Goal: Task Accomplishment & Management: Manage account settings

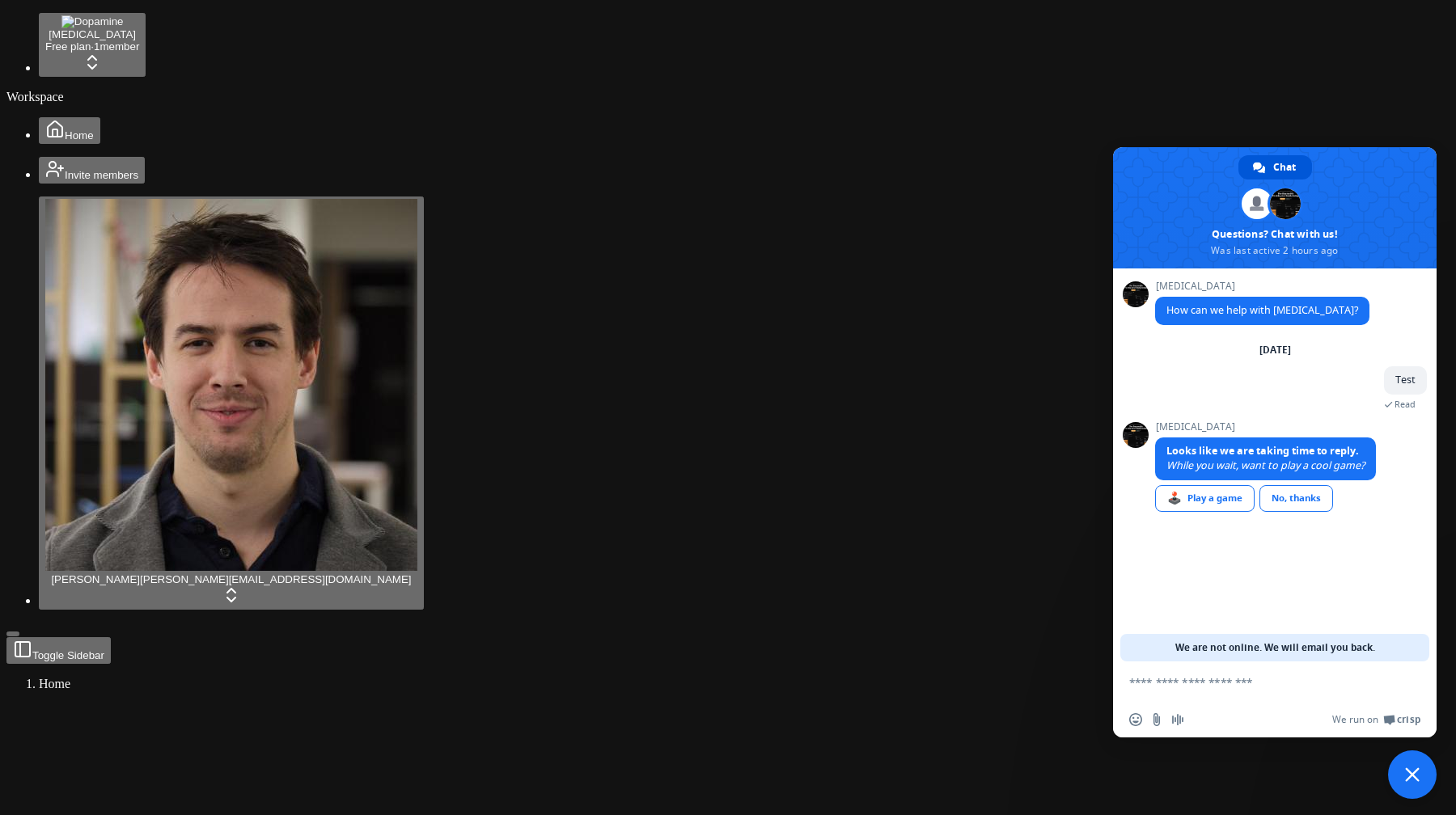
click at [1410, 777] on span "Close chat" at bounding box center [1412, 775] width 14 height 14
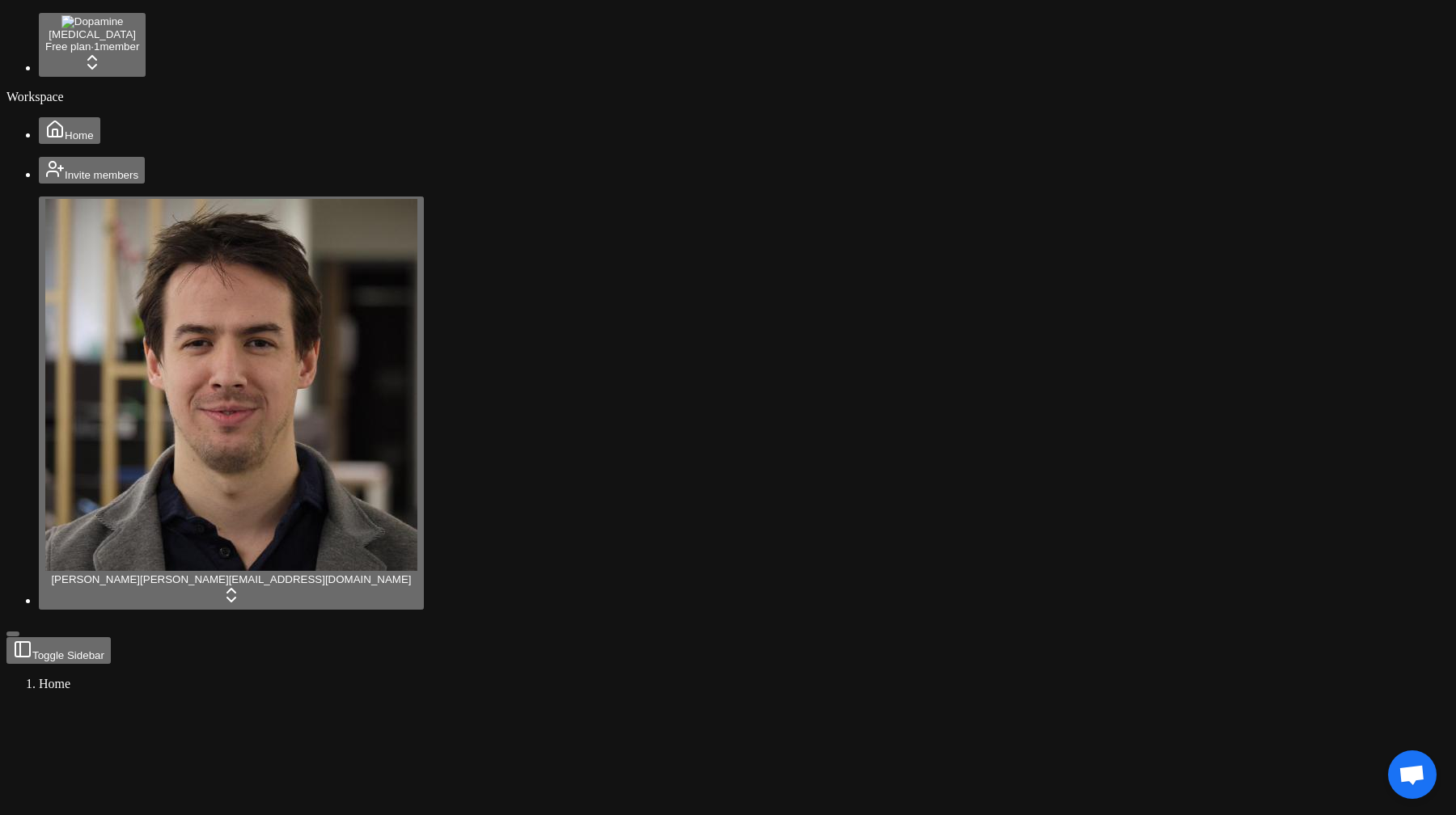
click at [86, 118] on button "Home" at bounding box center [70, 130] width 62 height 26
click at [159, 30] on html "Dopamine Free plan · 1 member Workspace Home Invite members Jonathan Beurel jon…" at bounding box center [728, 604] width 1456 height 1209
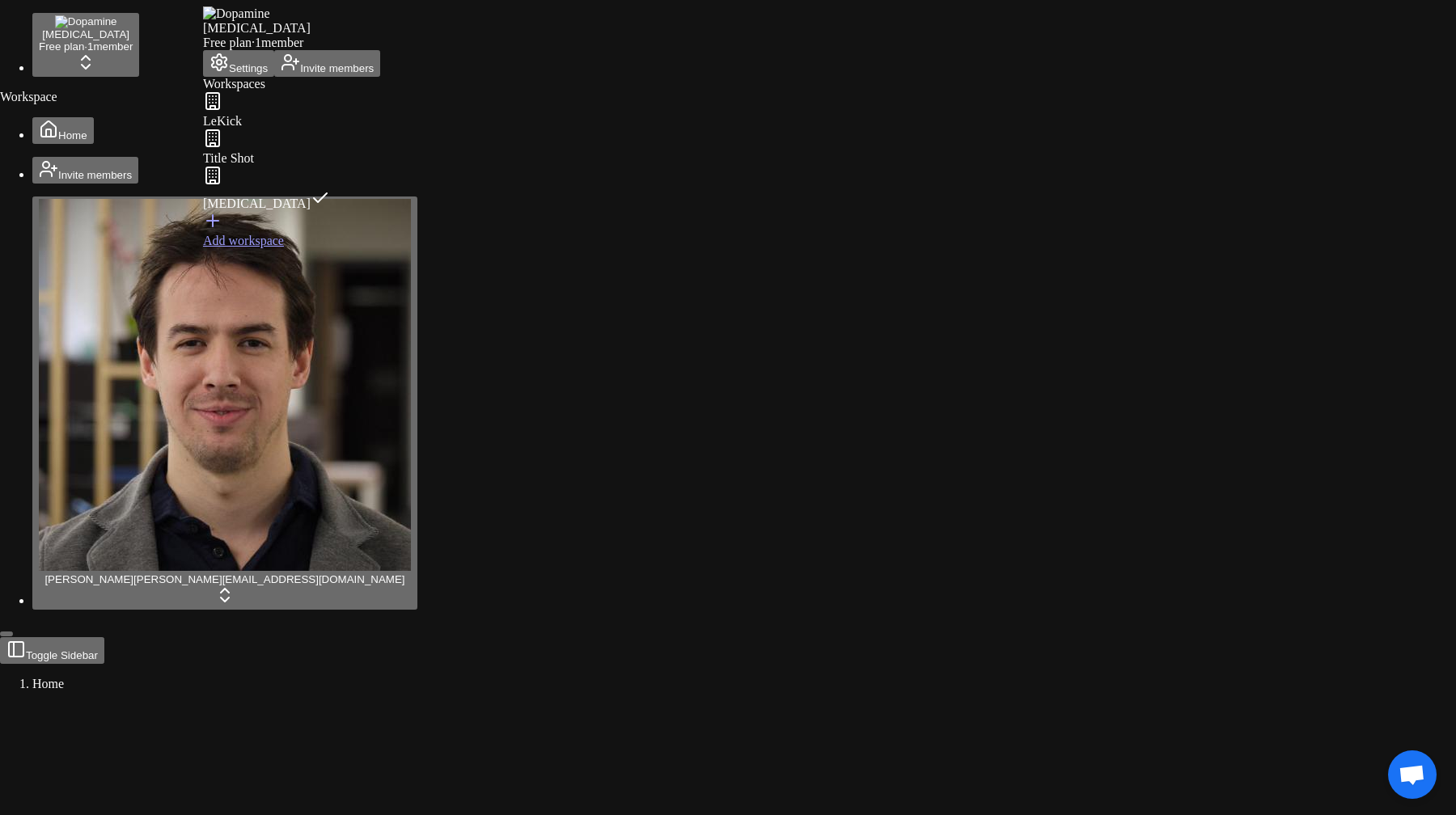
click at [250, 129] on div "LeKick" at bounding box center [292, 110] width 177 height 37
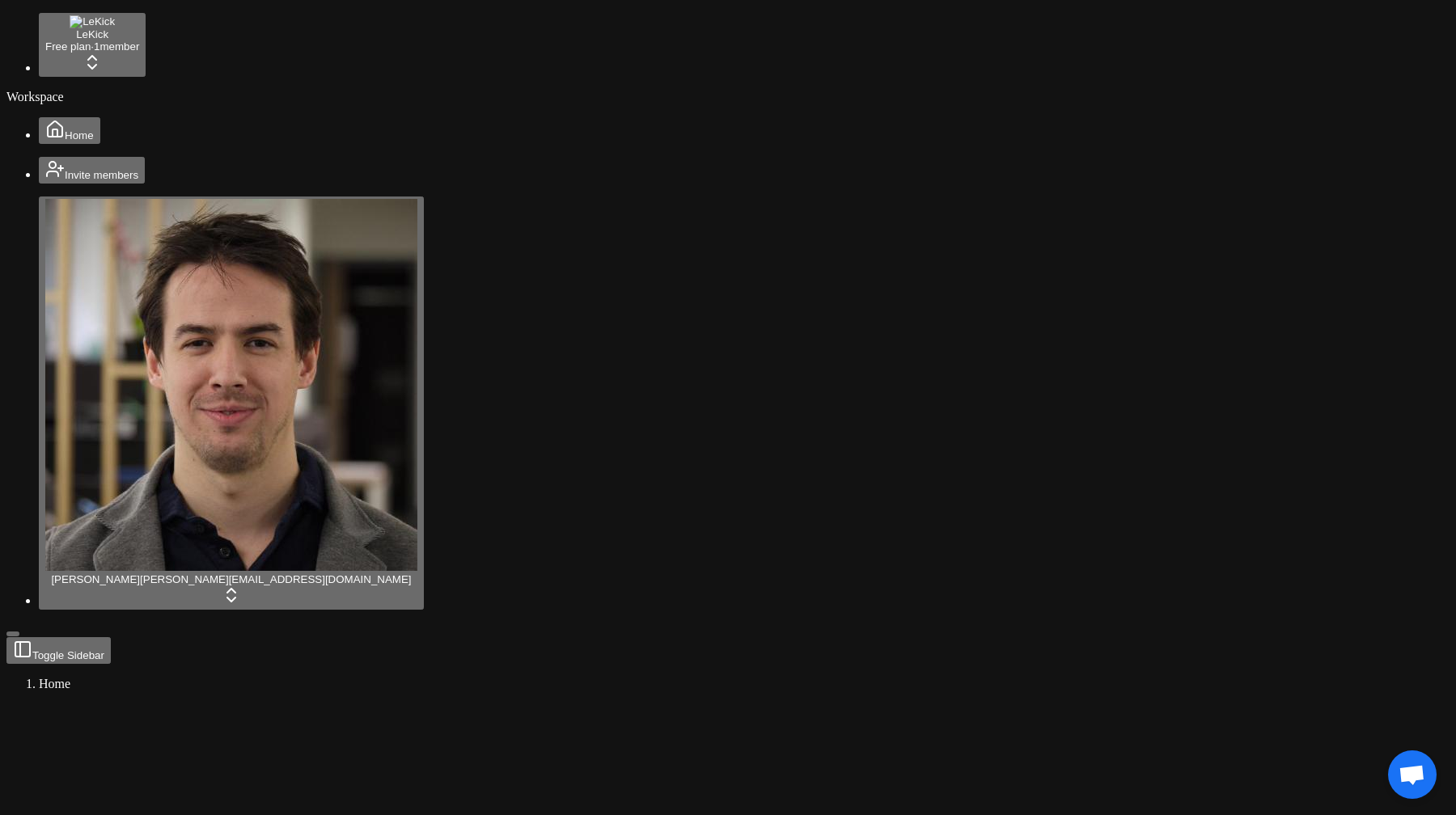
click at [140, 35] on html "LeKick Free plan · 1 member Workspace Home Invite members Jonathan Beurel jonat…" at bounding box center [728, 604] width 1456 height 1209
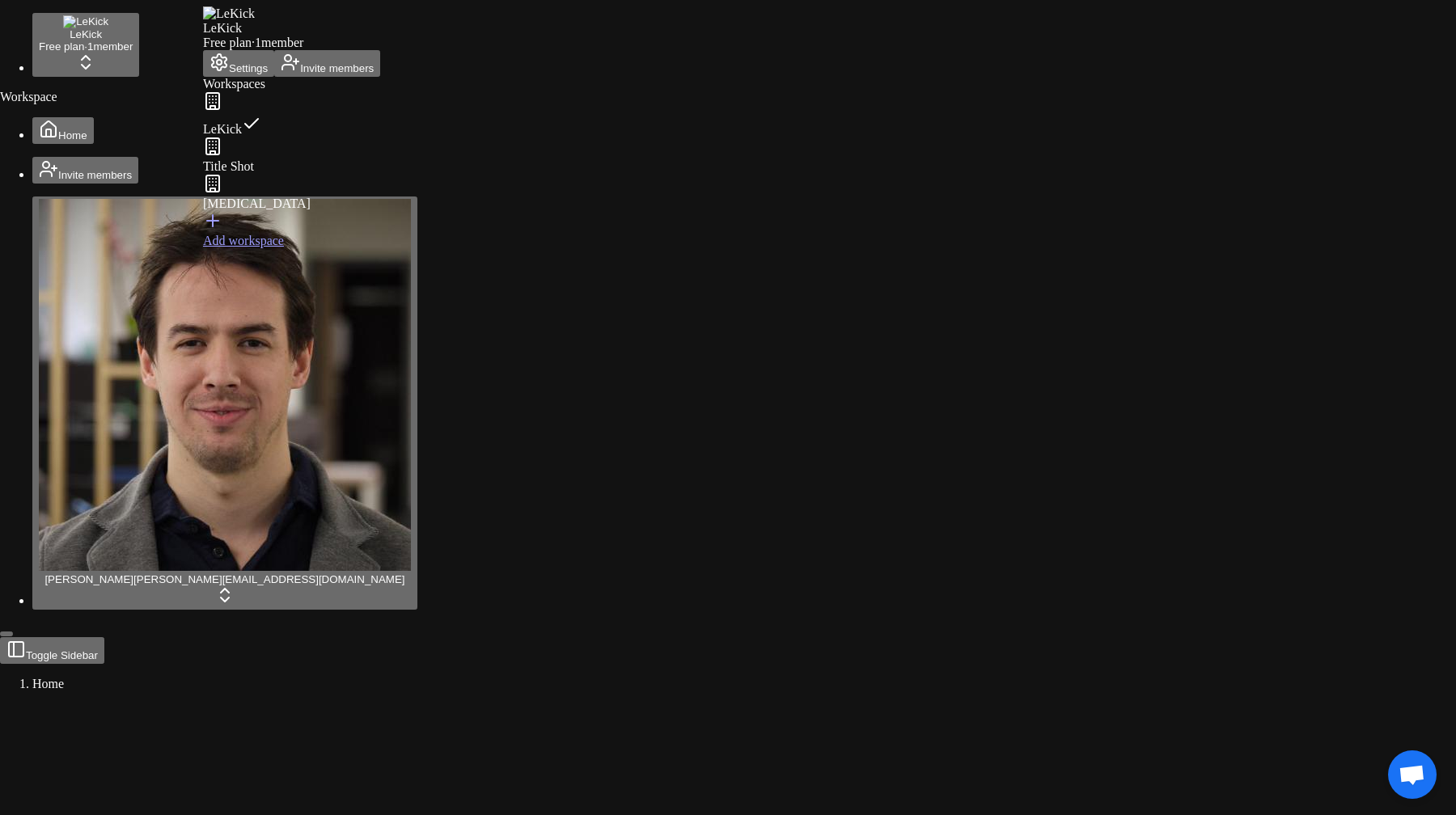
click at [246, 207] on div "Dopamine" at bounding box center [292, 192] width 177 height 37
click at [177, 14] on html "Dopamine Free plan · 1 member Workspace Home Invite members Jonathan Beurel jon…" at bounding box center [728, 604] width 1456 height 1209
click at [264, 77] on button "Settings" at bounding box center [238, 62] width 72 height 26
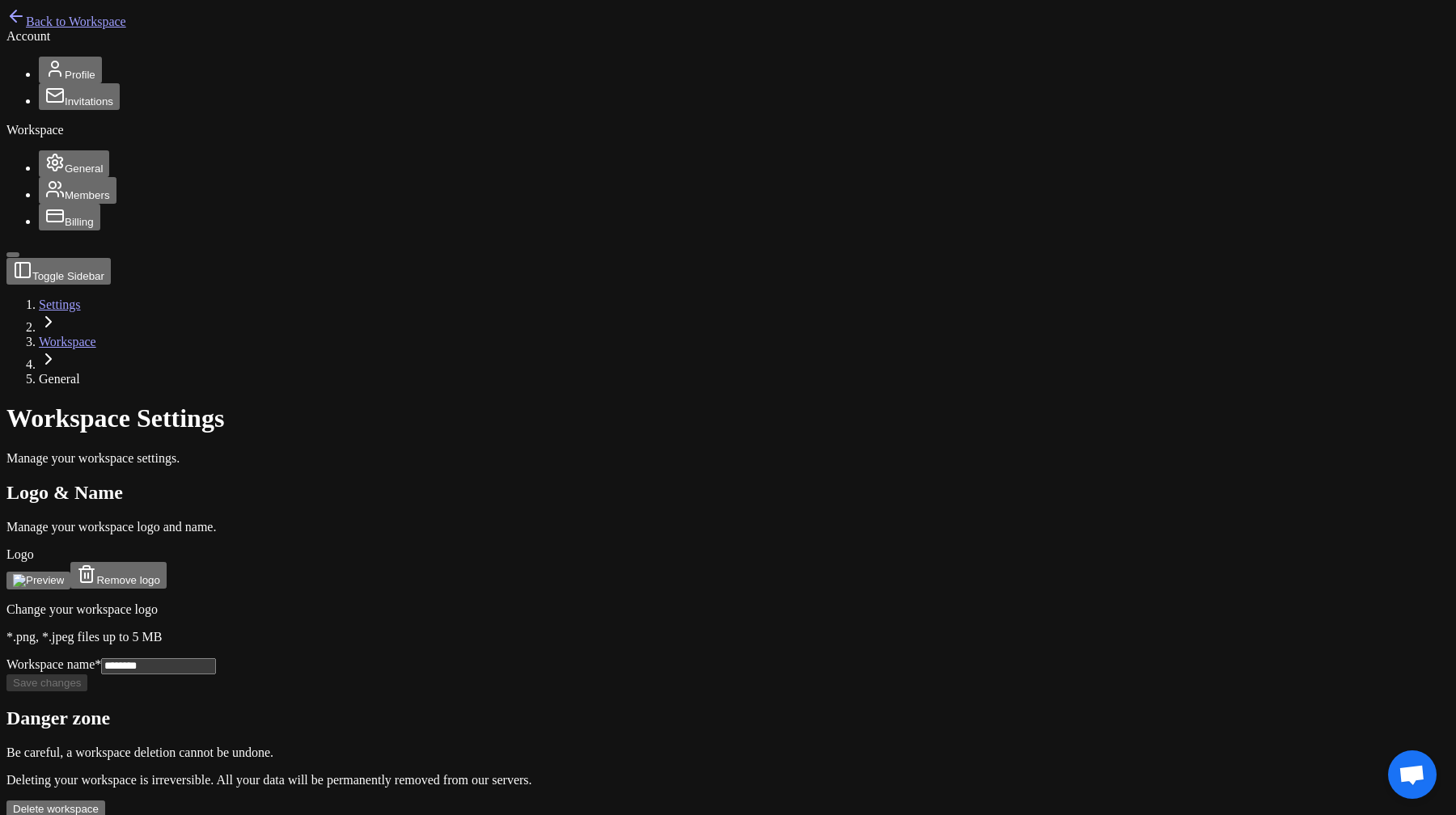
click at [64, 175] on span "General" at bounding box center [83, 168] width 38 height 12
click at [64, 201] on span "Members" at bounding box center [87, 195] width 45 height 12
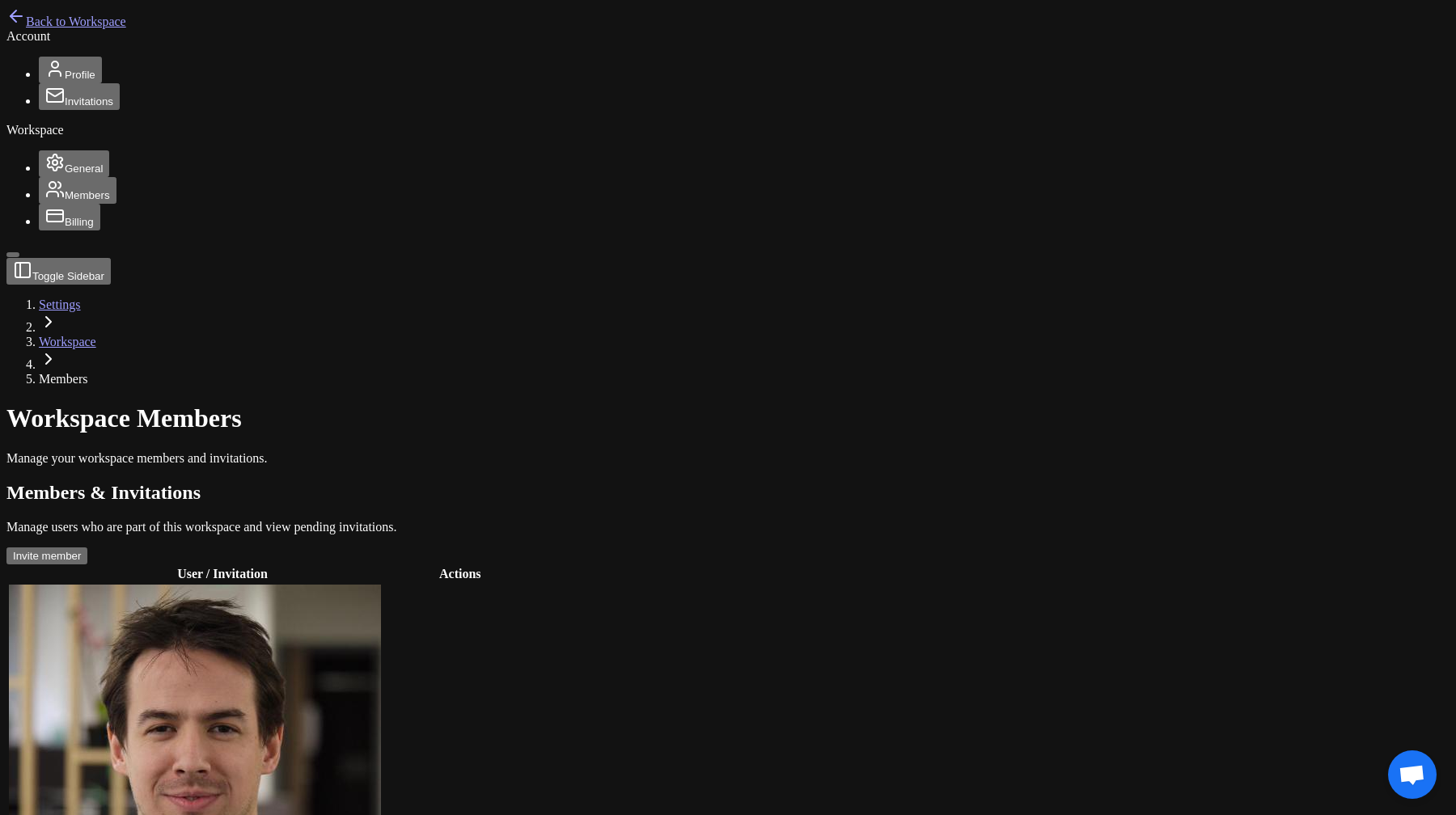
click at [64, 228] on span "Billing" at bounding box center [79, 221] width 29 height 12
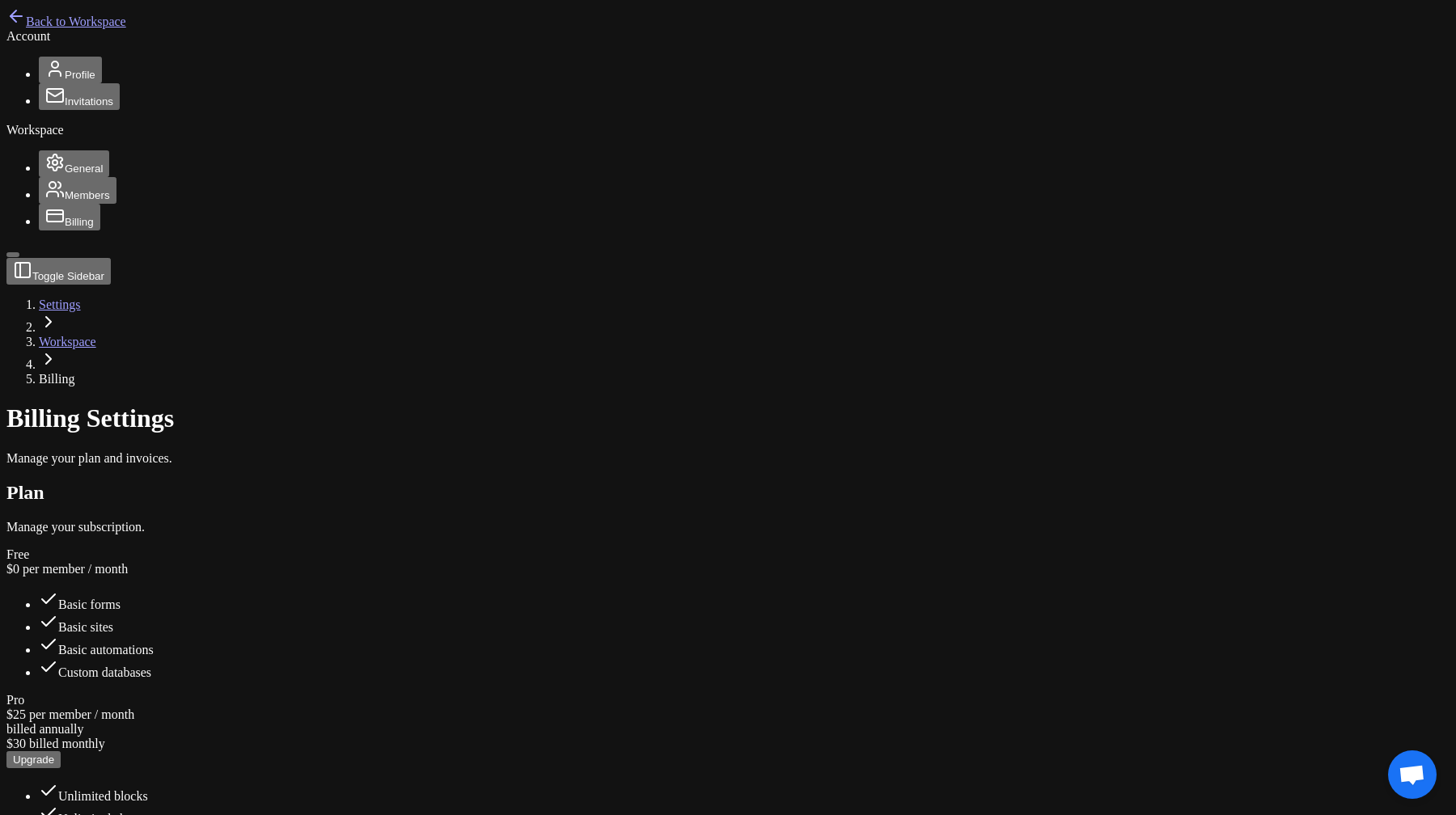
click at [64, 175] on span "General" at bounding box center [83, 168] width 38 height 12
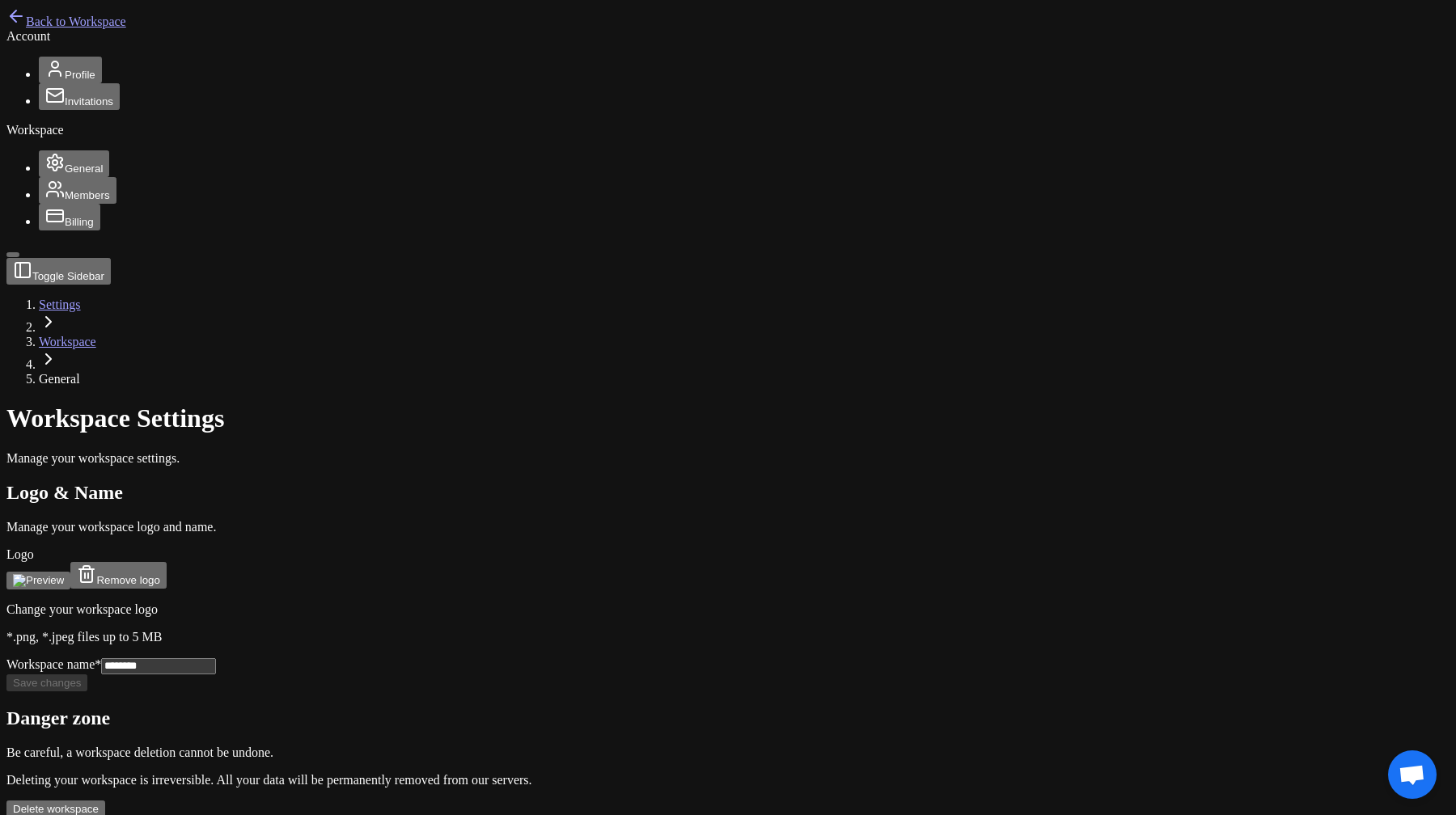
click at [64, 201] on span "Members" at bounding box center [87, 195] width 45 height 12
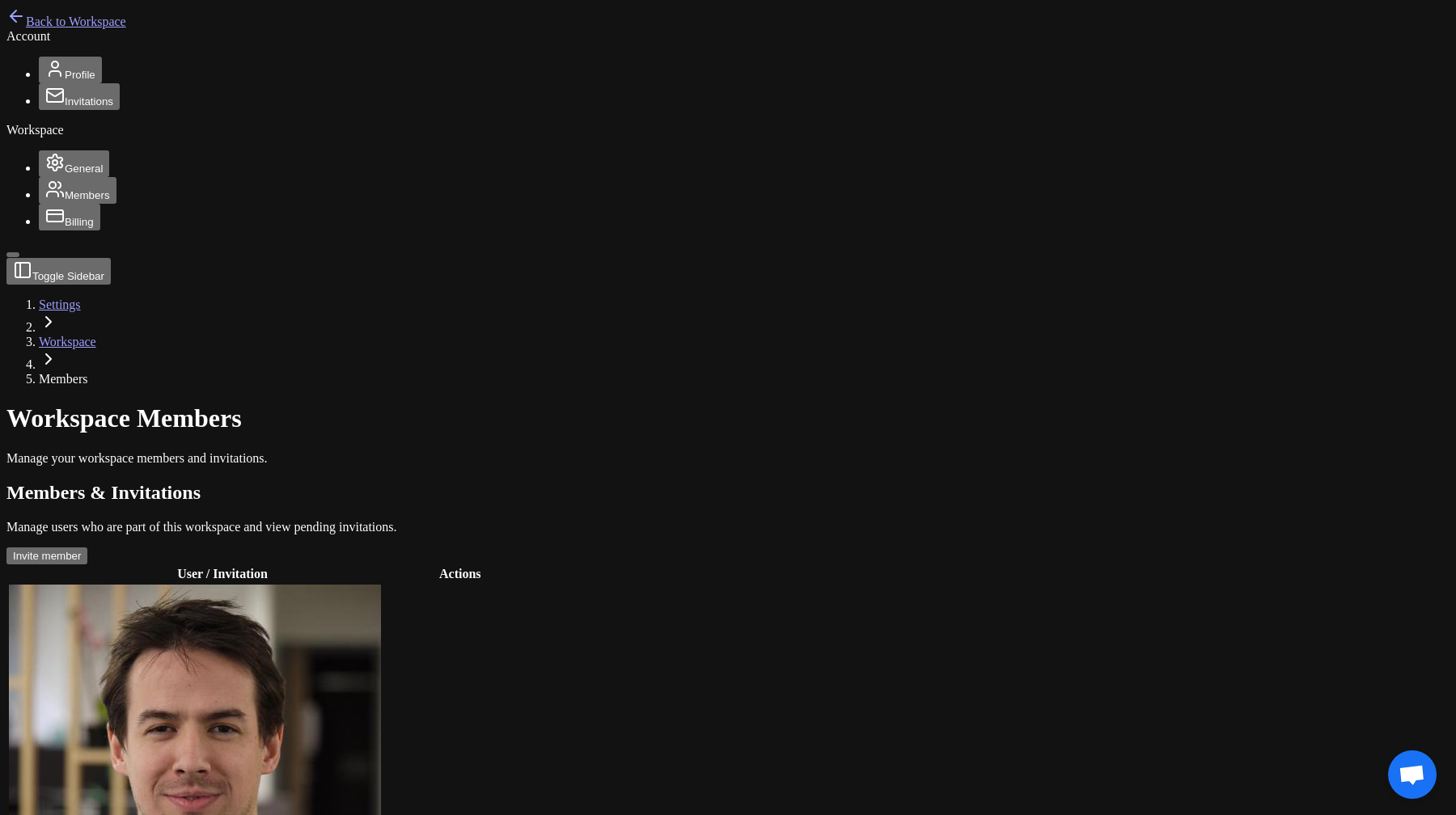
click at [64, 228] on span "Billing" at bounding box center [79, 221] width 29 height 12
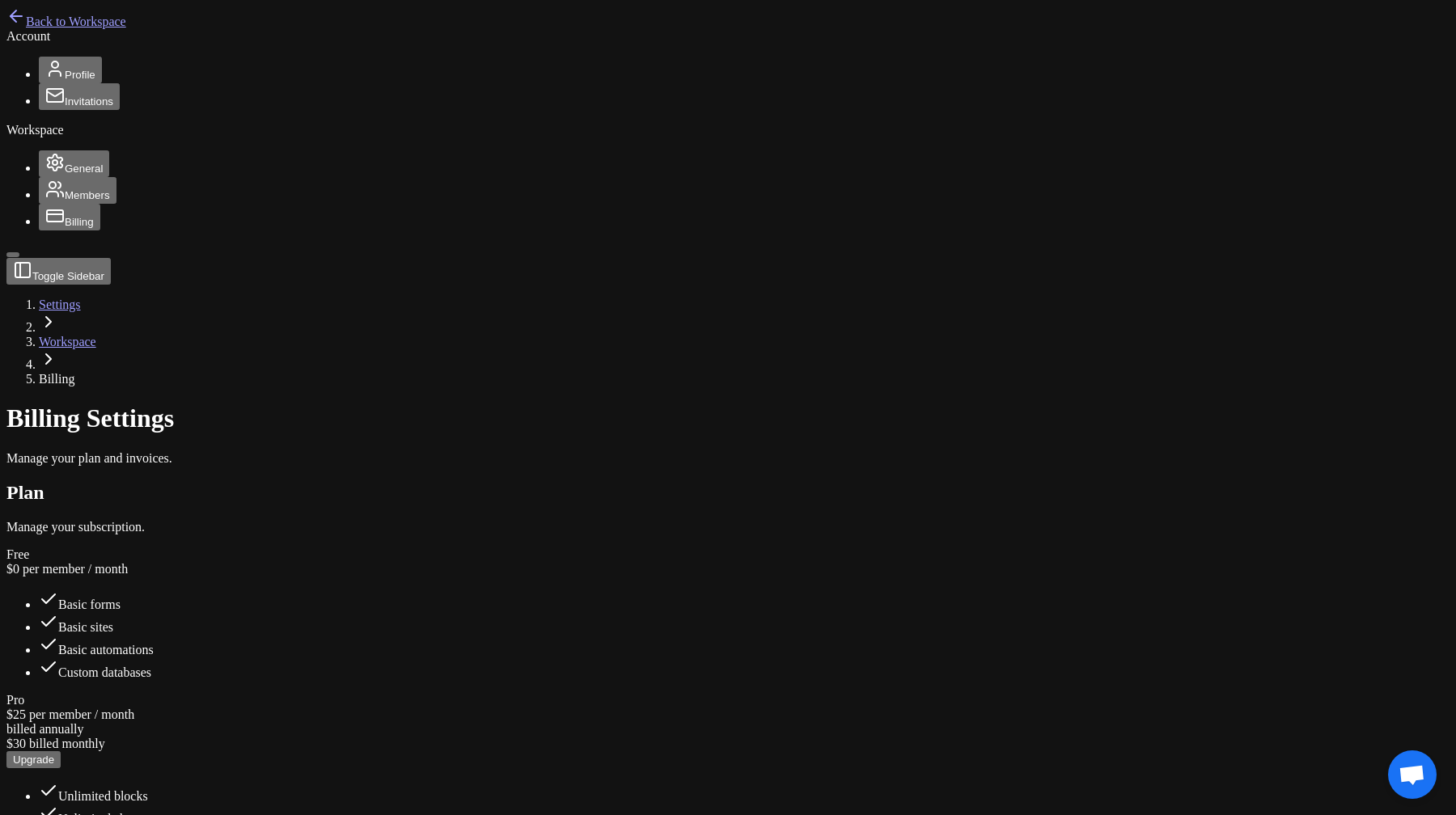
click at [64, 81] on span "Profile" at bounding box center [80, 74] width 31 height 12
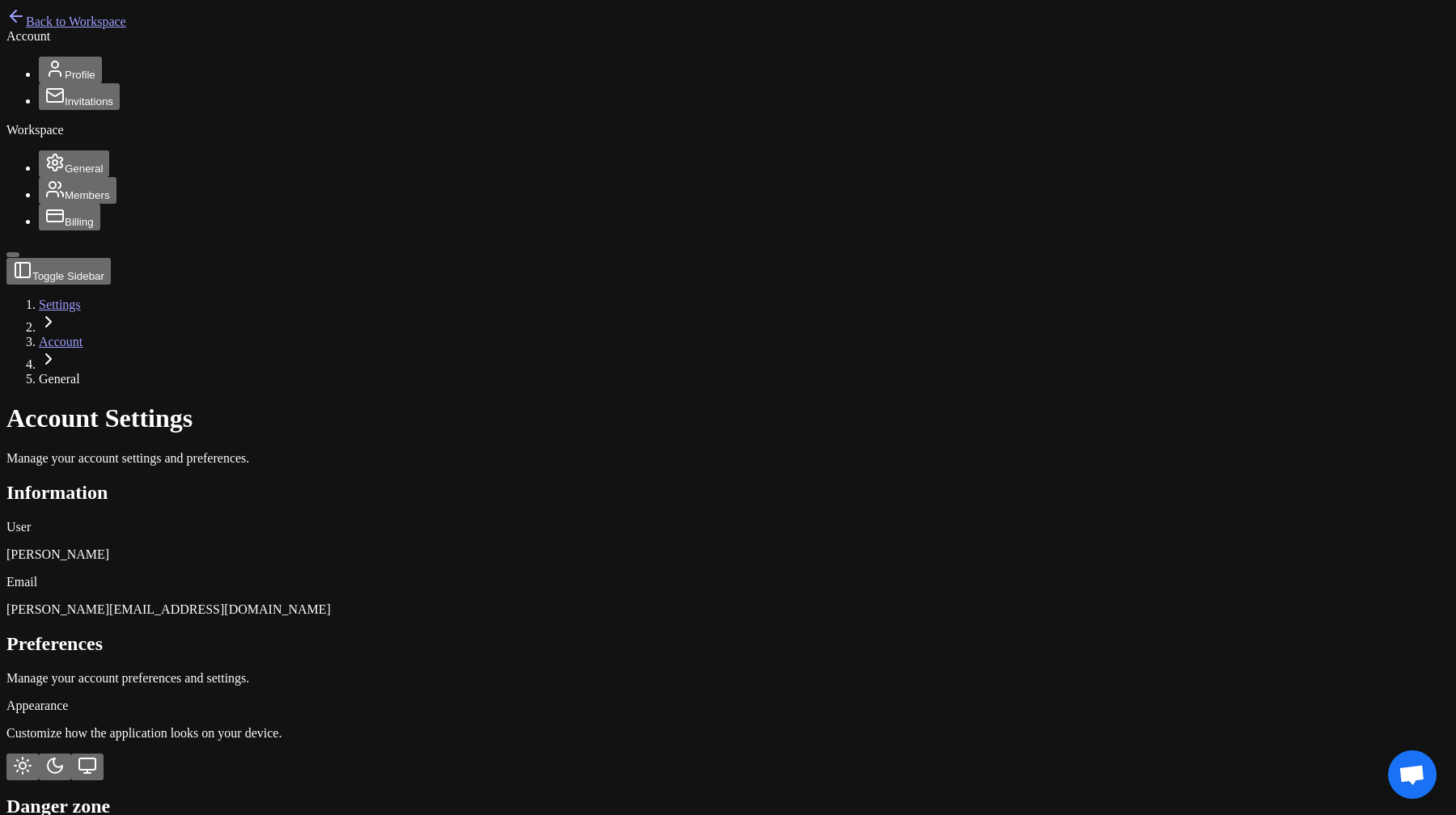
click at [49, 110] on button "Invitations" at bounding box center [79, 96] width 81 height 26
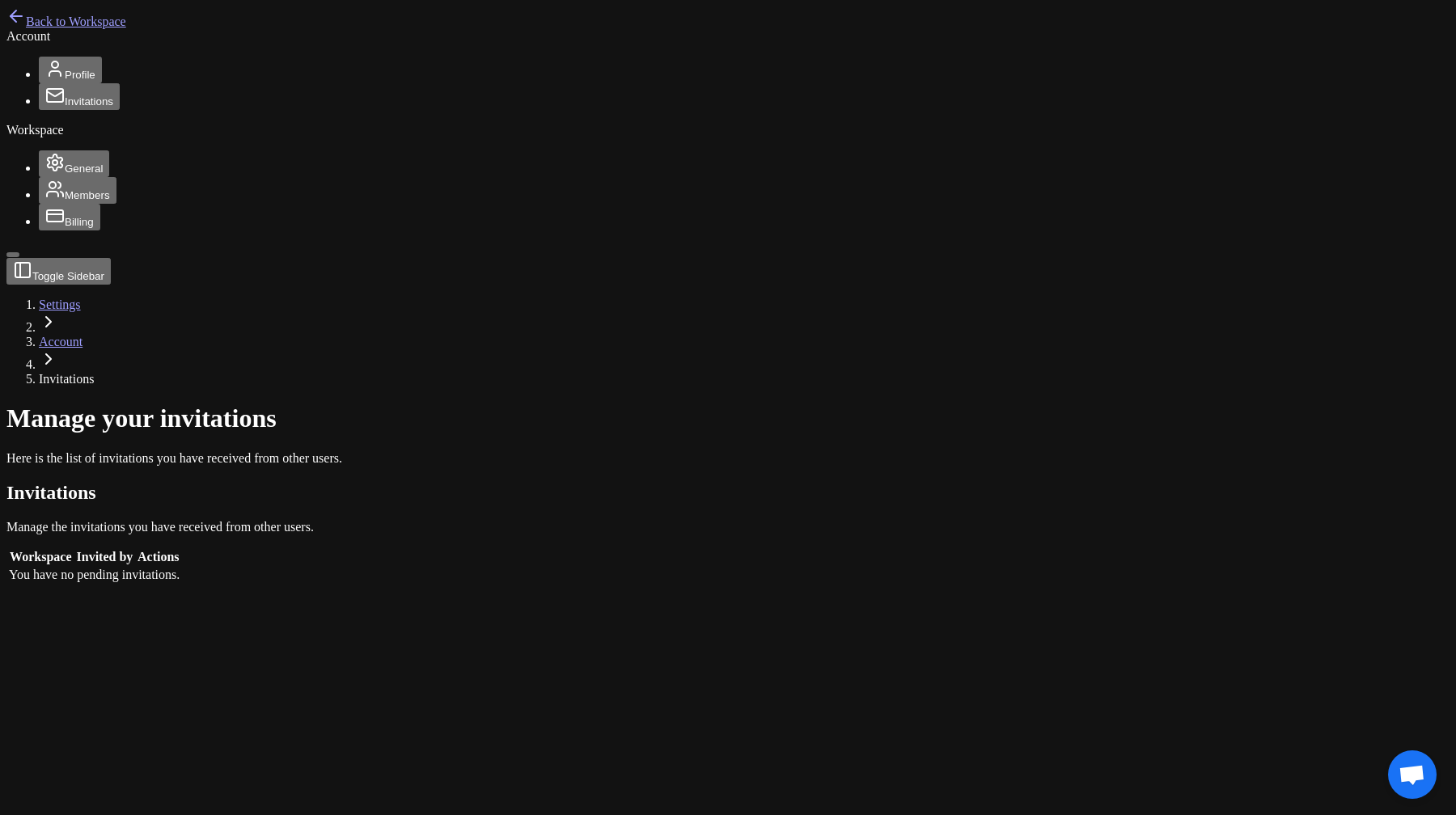
click at [77, 83] on button "Profile" at bounding box center [71, 70] width 63 height 26
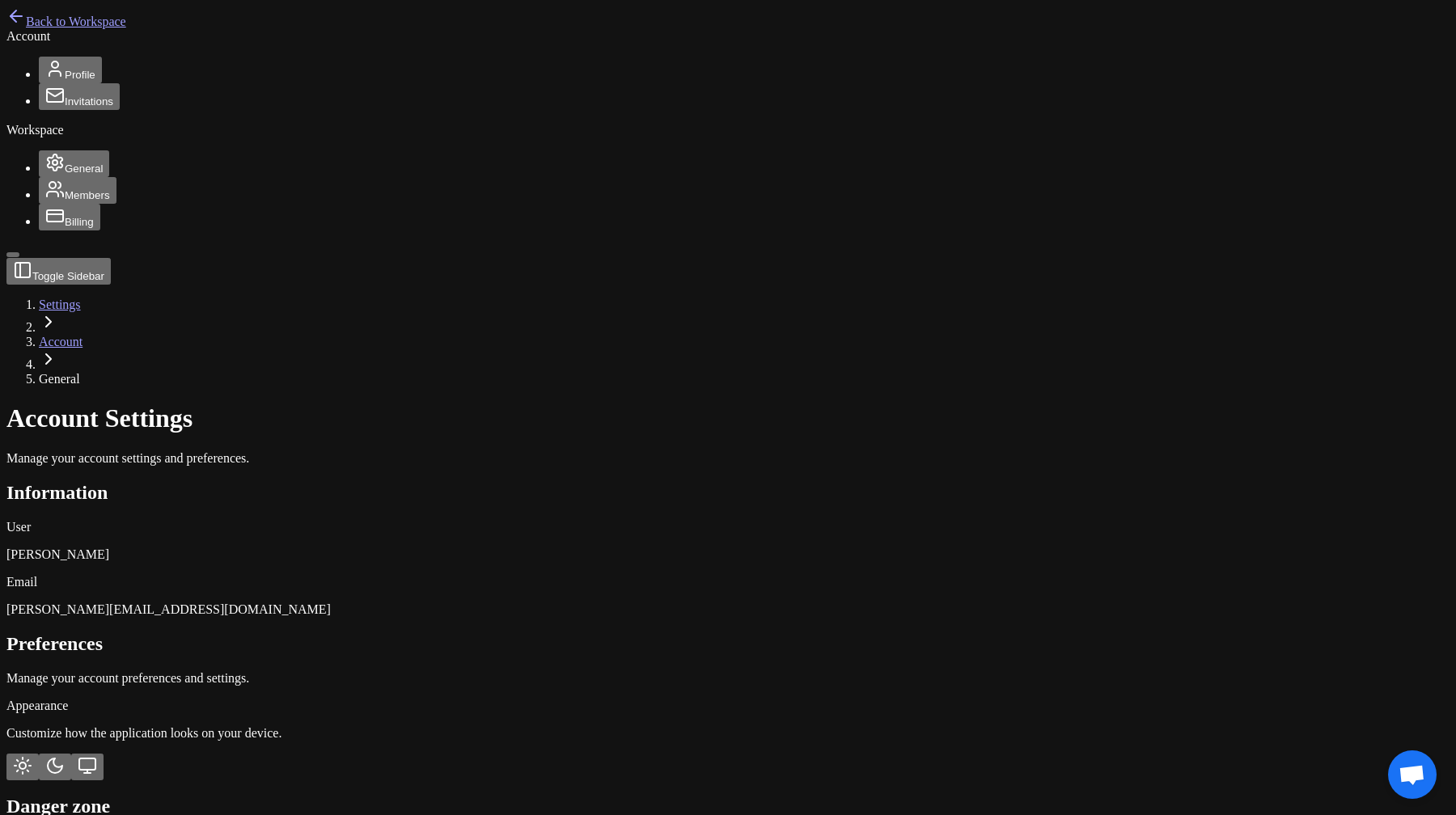
click at [64, 108] on span "Invitations" at bounding box center [89, 101] width 49 height 12
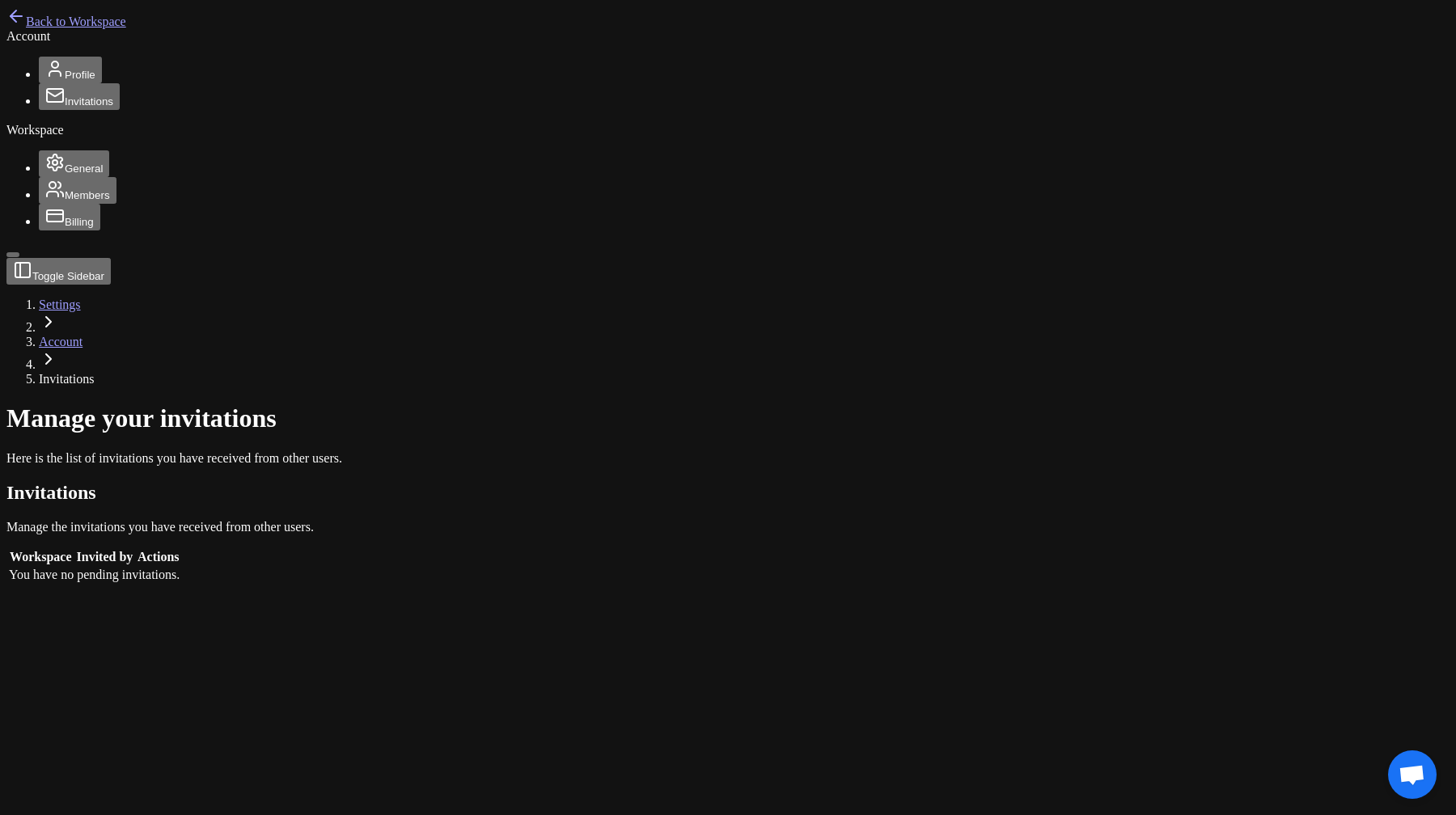
click at [57, 204] on button "Members" at bounding box center [78, 190] width 78 height 26
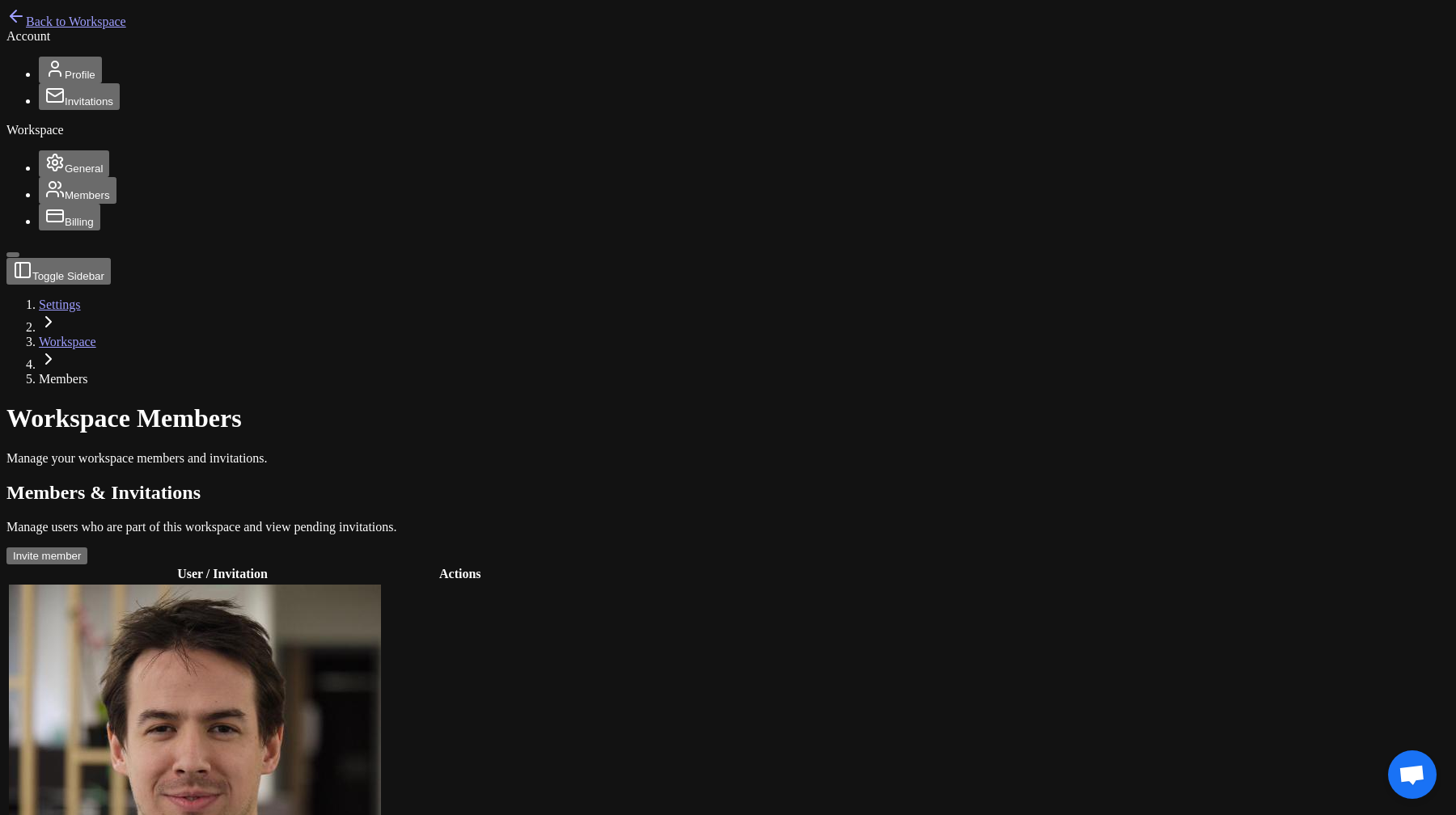
click at [64, 175] on span "General" at bounding box center [83, 168] width 38 height 12
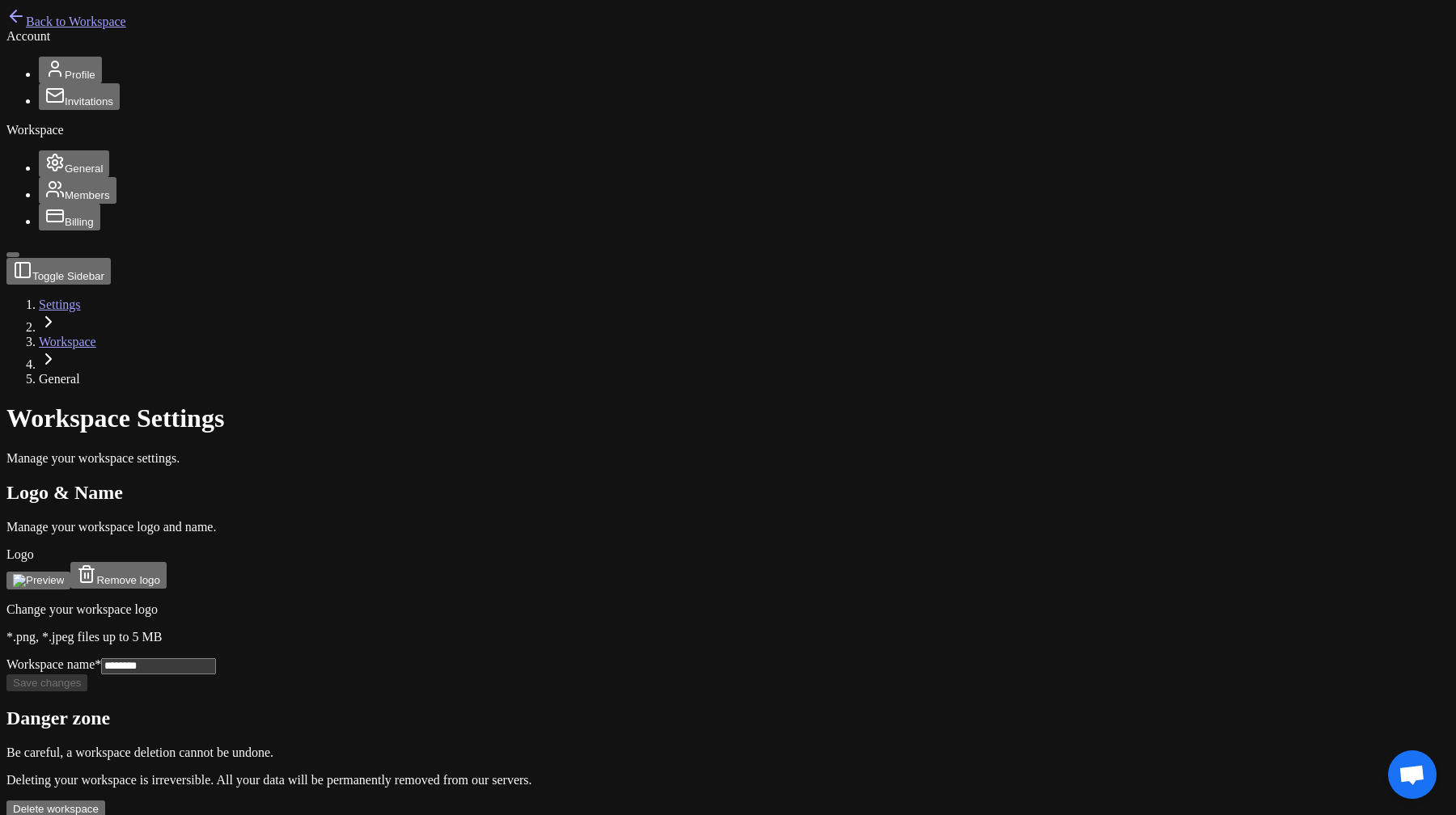
click at [64, 228] on span "Billing" at bounding box center [79, 221] width 29 height 12
